Goal: Task Accomplishment & Management: Manage account settings

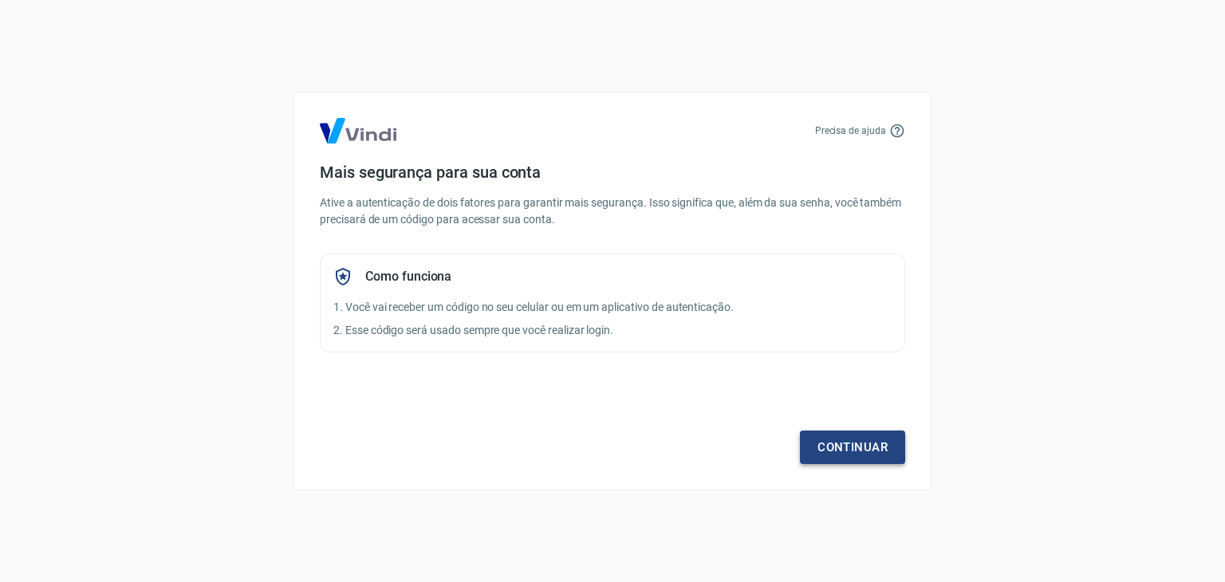
click at [865, 447] on link "Continuar" at bounding box center [852, 447] width 105 height 33
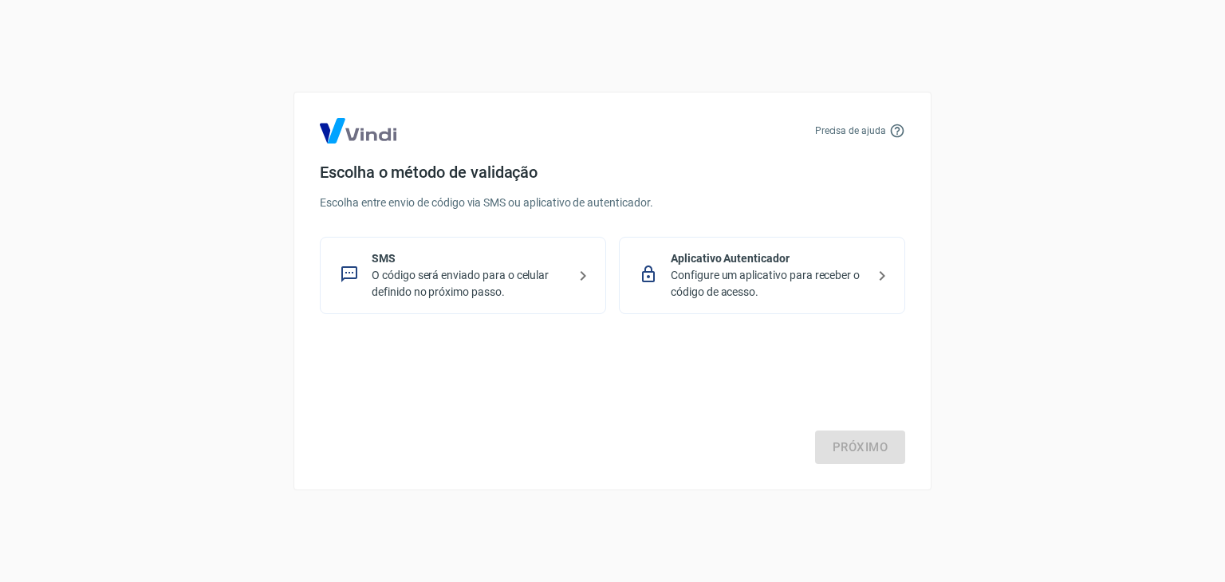
click at [428, 260] on p "SMS" at bounding box center [469, 258] width 195 height 17
click at [840, 439] on link "Próximo" at bounding box center [860, 447] width 90 height 33
